Goal: Find specific page/section: Find specific page/section

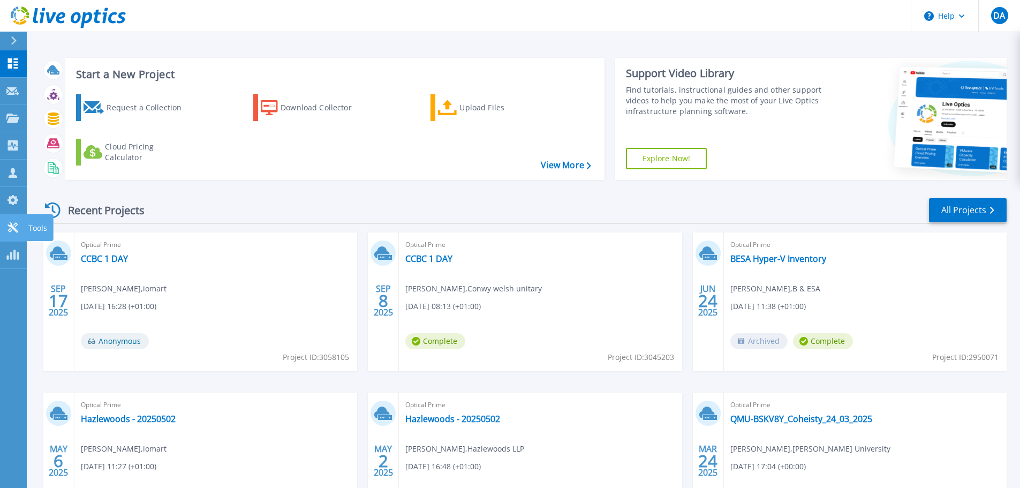
click at [8, 231] on icon at bounding box center [12, 227] width 13 height 10
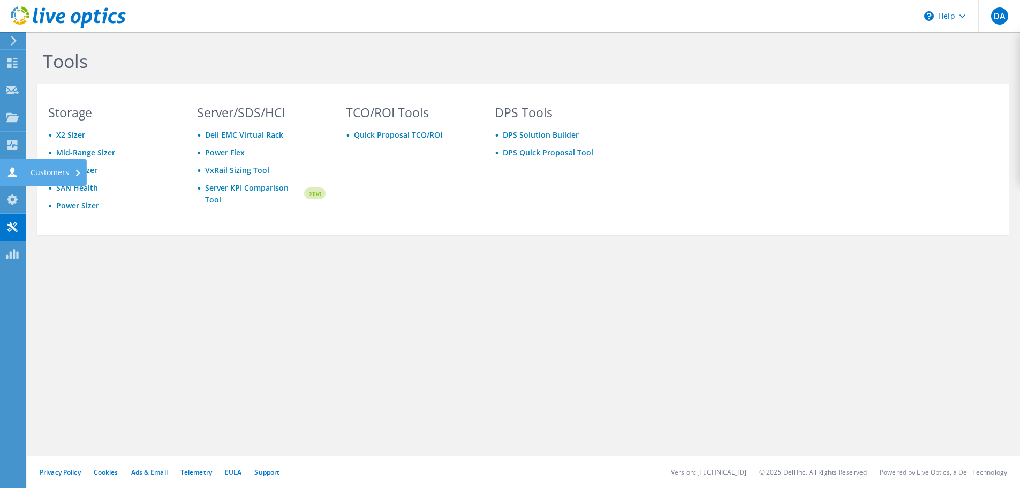
click at [11, 175] on use at bounding box center [12, 172] width 9 height 10
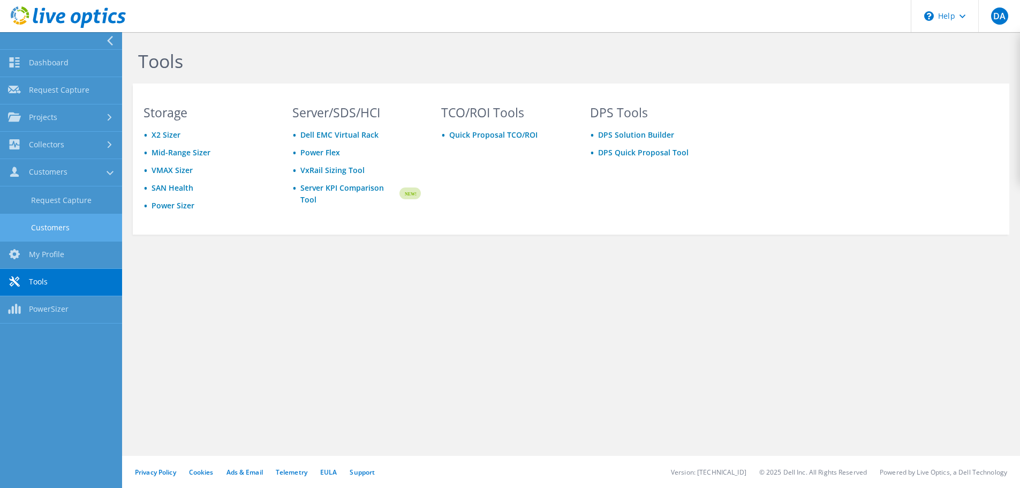
click at [50, 229] on link "Customers" at bounding box center [61, 227] width 122 height 27
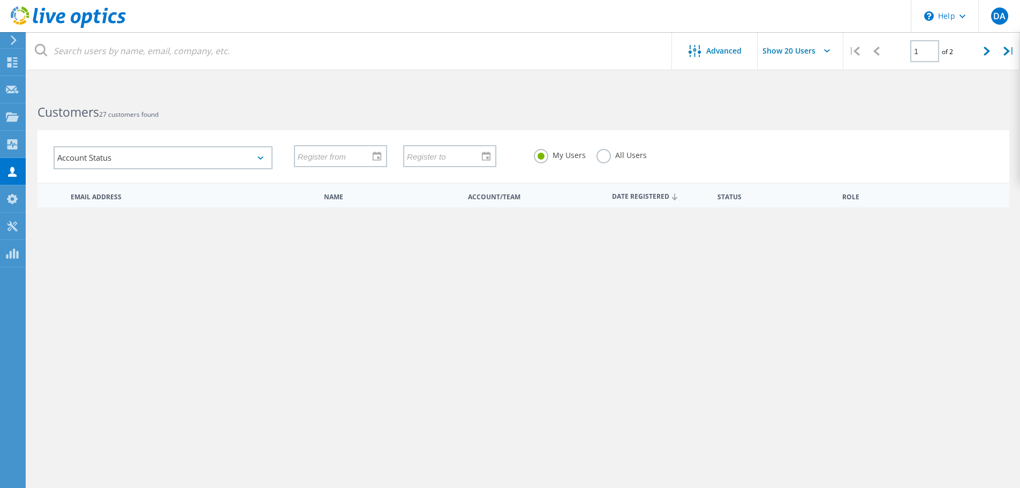
click at [673, 198] on use at bounding box center [674, 196] width 5 height 7
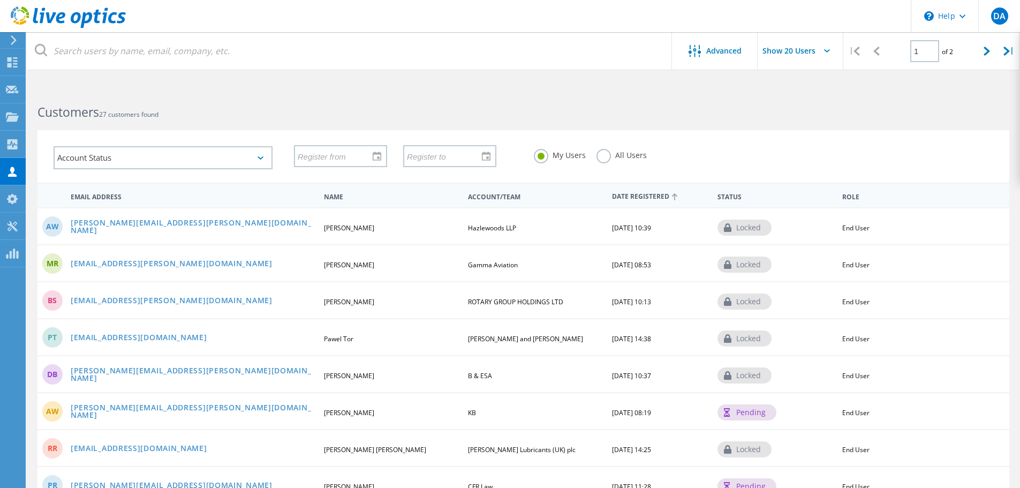
click at [673, 199] on icon at bounding box center [674, 196] width 5 height 7
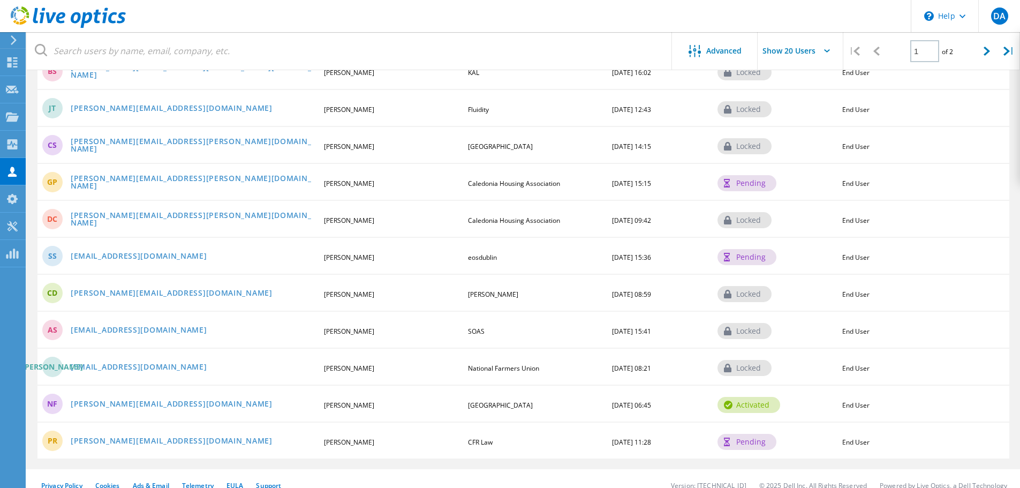
scroll to position [501, 0]
